Goal: Information Seeking & Learning: Understand process/instructions

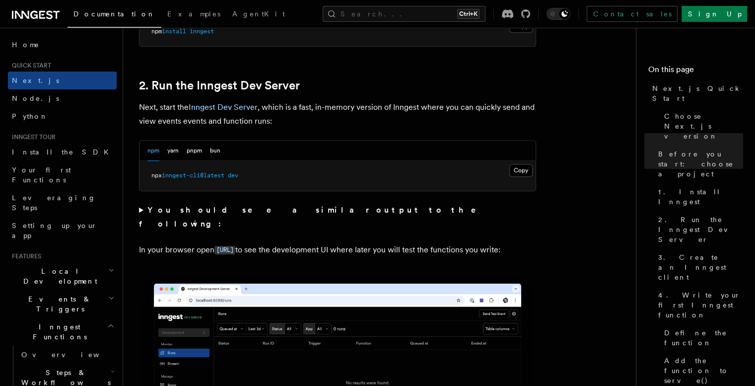
scroll to position [662, 0]
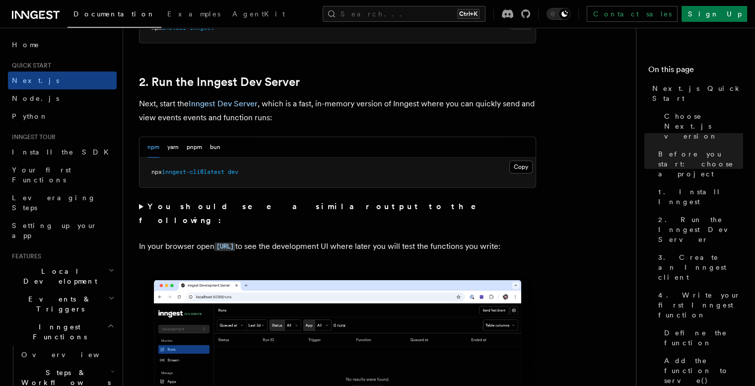
click at [532, 239] on p "In your browser open [URL] to see the development UI where later you will test …" at bounding box center [337, 246] width 397 height 14
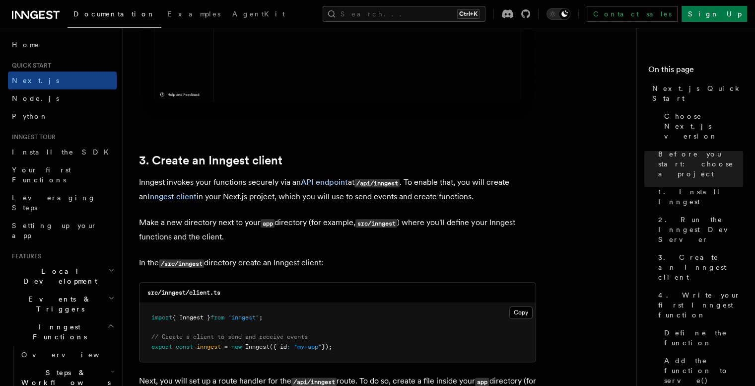
scroll to position [1125, 0]
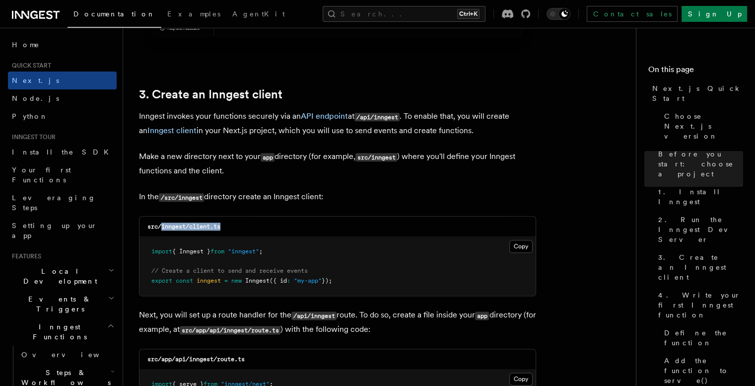
drag, startPoint x: 226, startPoint y: 224, endPoint x: 161, endPoint y: 226, distance: 65.6
click at [161, 226] on div "src/inngest/client.ts" at bounding box center [337, 226] width 396 height 20
copy code "inngest/client.ts"
drag, startPoint x: 511, startPoint y: 248, endPoint x: 574, endPoint y: 250, distance: 62.6
click at [512, 248] on button "Copy Copied" at bounding box center [520, 246] width 23 height 13
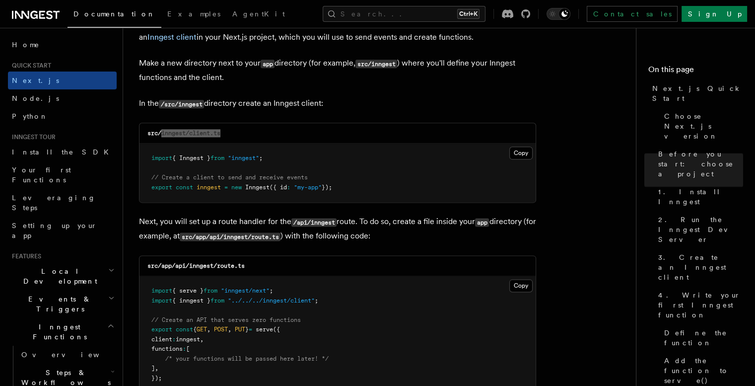
scroll to position [1257, 0]
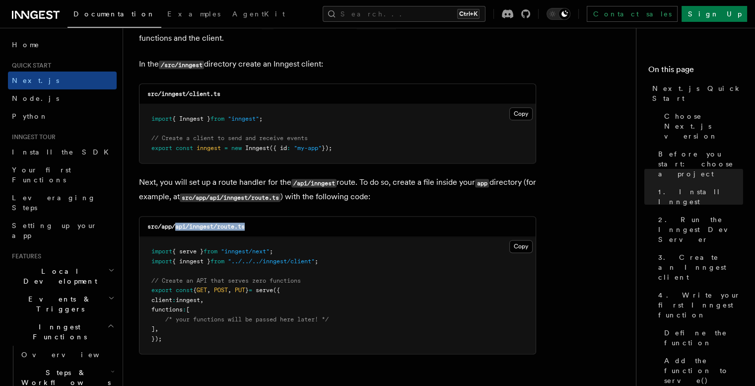
drag, startPoint x: 252, startPoint y: 225, endPoint x: 175, endPoint y: 225, distance: 76.4
click at [175, 225] on div "src/app/api/inngest/route.ts" at bounding box center [337, 226] width 396 height 20
copy code "api/inngest/route.ts"
click at [528, 247] on button "Copy Copied" at bounding box center [520, 246] width 23 height 13
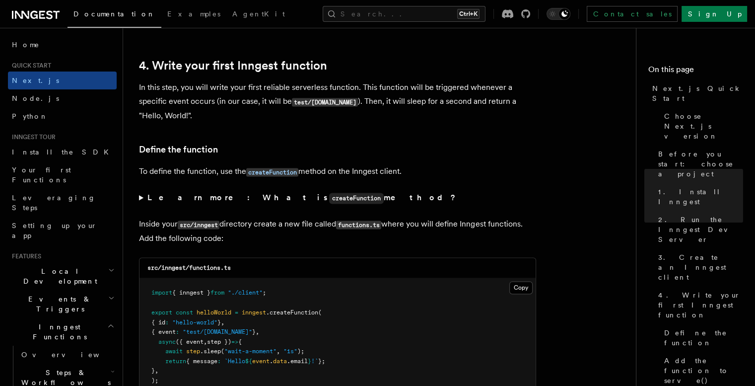
scroll to position [1588, 0]
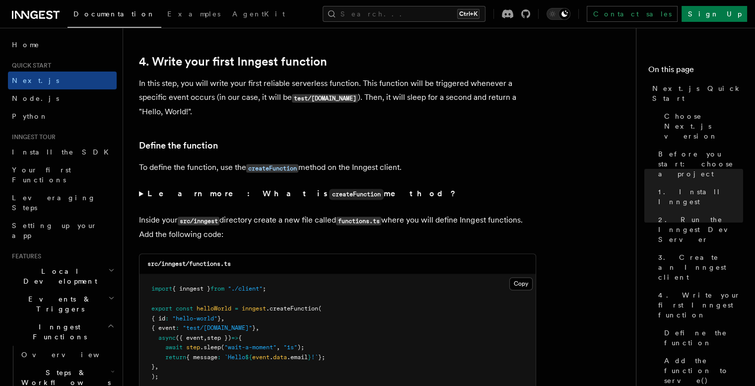
click at [238, 261] on div "src/inngest/functions.ts" at bounding box center [337, 264] width 396 height 20
click at [234, 262] on div "src/inngest/functions.ts" at bounding box center [337, 264] width 396 height 20
drag, startPoint x: 234, startPoint y: 263, endPoint x: 193, endPoint y: 264, distance: 41.2
click at [193, 264] on div "src/inngest/functions.ts" at bounding box center [337, 264] width 396 height 20
copy code "unctions.ts"
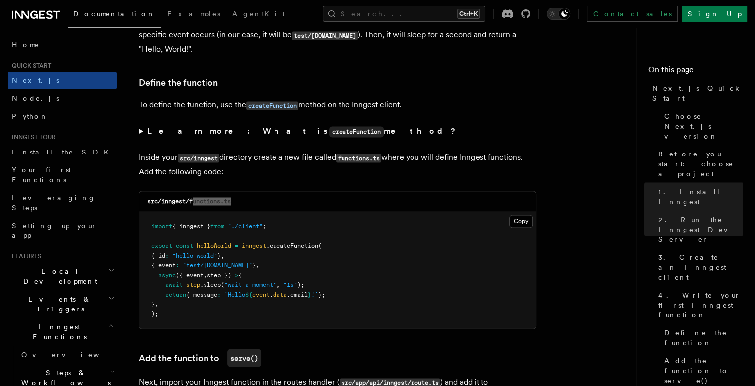
scroll to position [1655, 0]
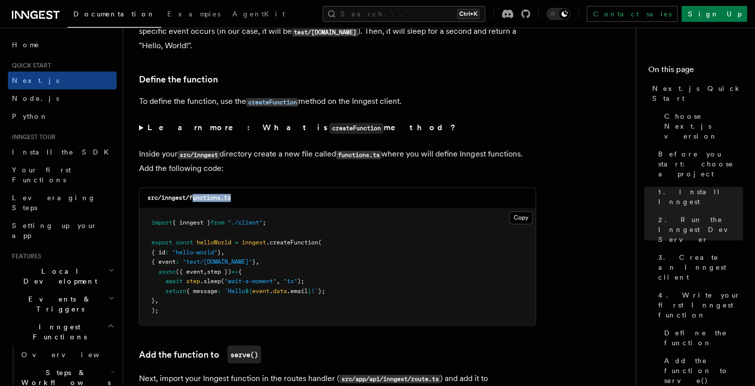
click at [391, 256] on pre "import { inngest } from "./client" ; export const helloWorld = inngest .createF…" at bounding box center [337, 266] width 396 height 117
click at [524, 214] on button "Copy Copied" at bounding box center [520, 217] width 23 height 13
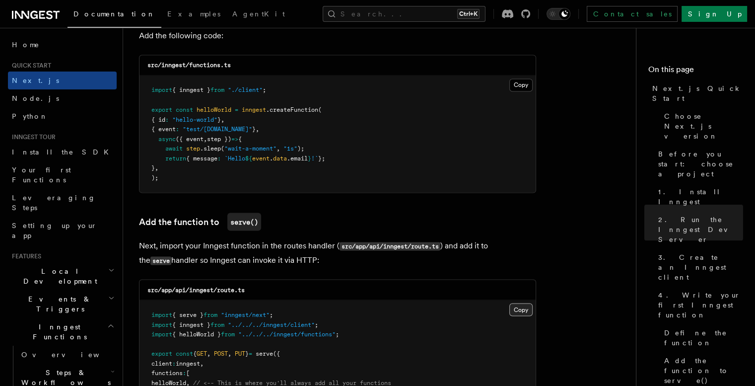
drag, startPoint x: 525, startPoint y: 320, endPoint x: 523, endPoint y: 314, distance: 6.3
click at [525, 320] on pre "import { serve } from "inngest/next" ; import { inngest } from "../../../innges…" at bounding box center [337, 358] width 396 height 117
click at [518, 303] on button "Copy Copied" at bounding box center [520, 309] width 23 height 13
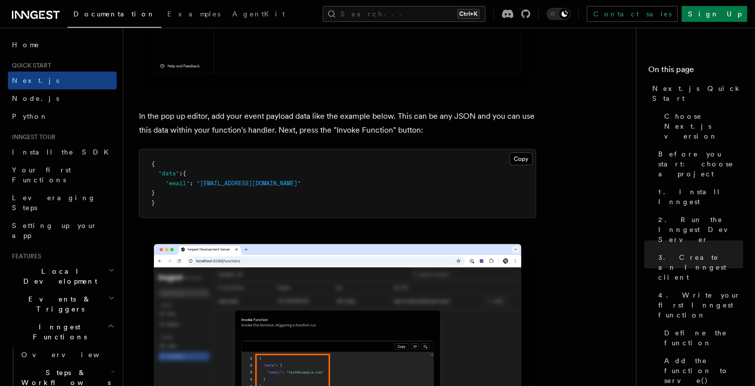
scroll to position [3177, 0]
